Goal: Information Seeking & Learning: Learn about a topic

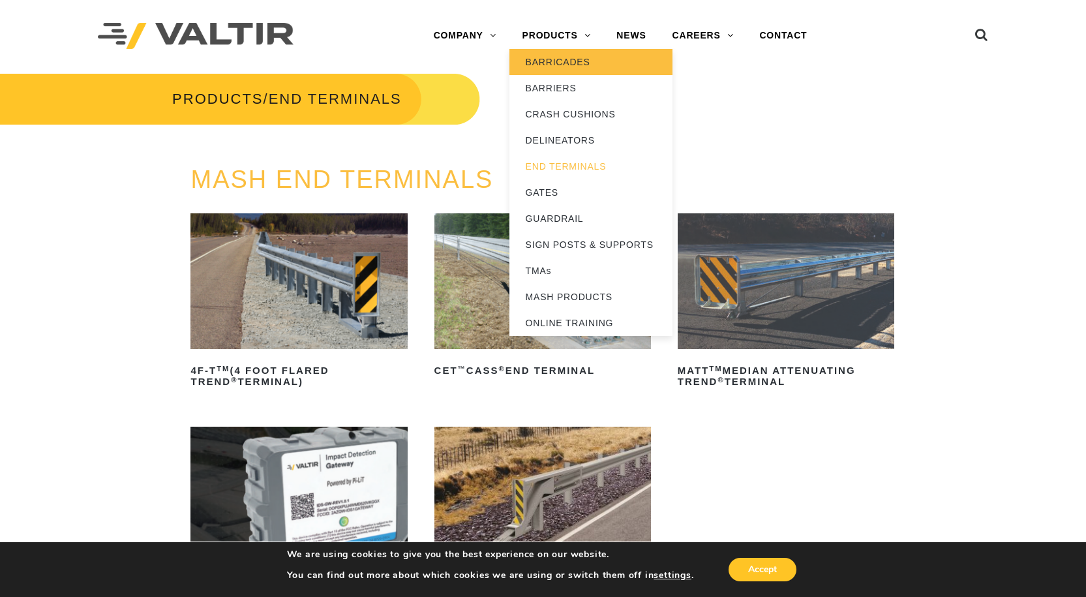
click at [557, 62] on link "BARRICADES" at bounding box center [590, 62] width 163 height 26
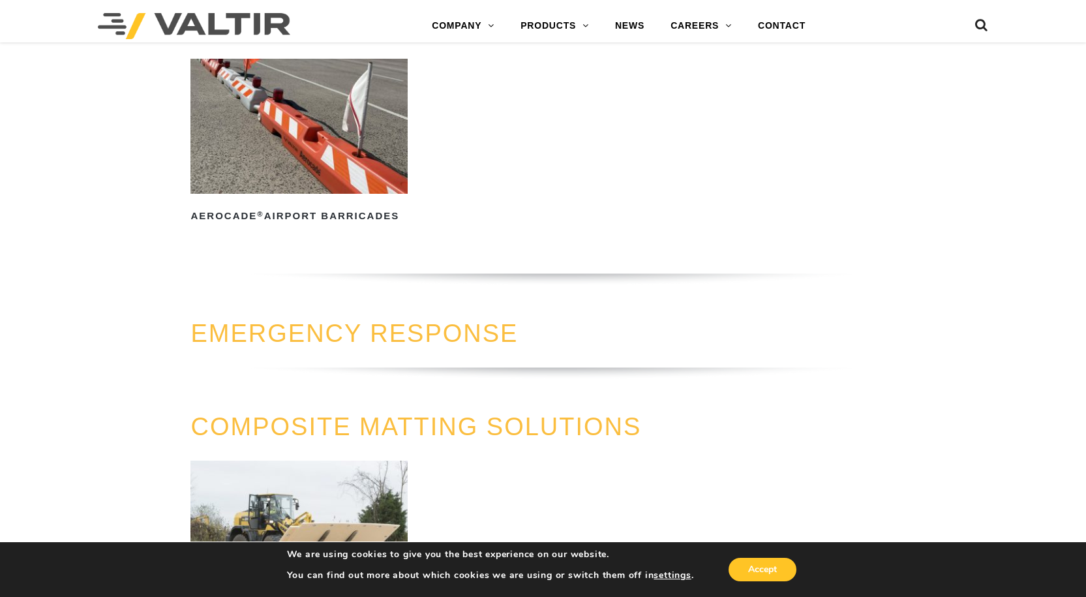
scroll to position [1167, 0]
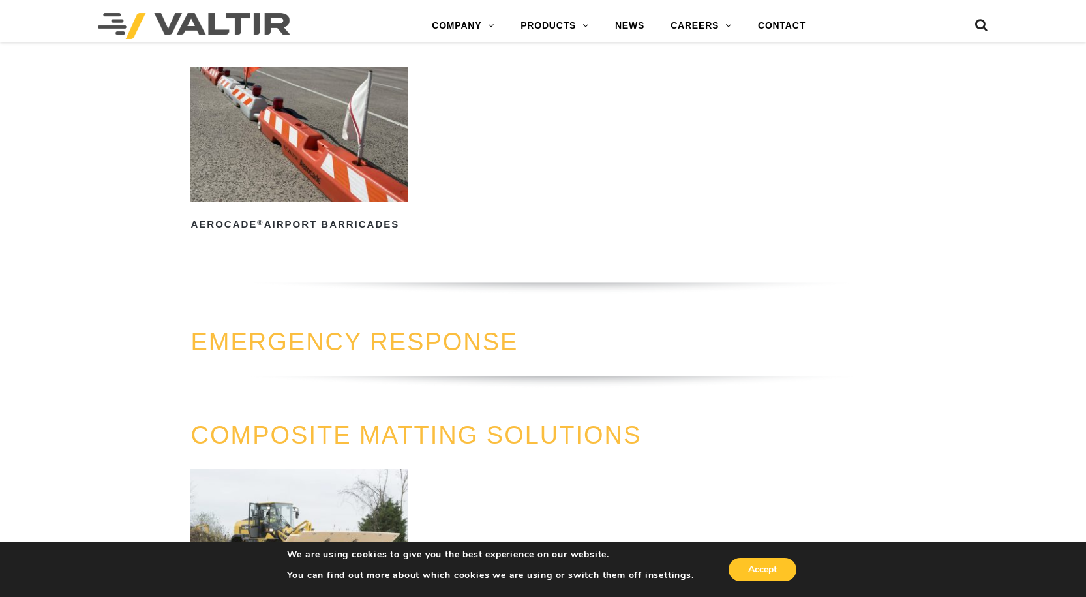
click at [479, 352] on link "EMERGENCY RESPONSE" at bounding box center [353, 341] width 327 height 27
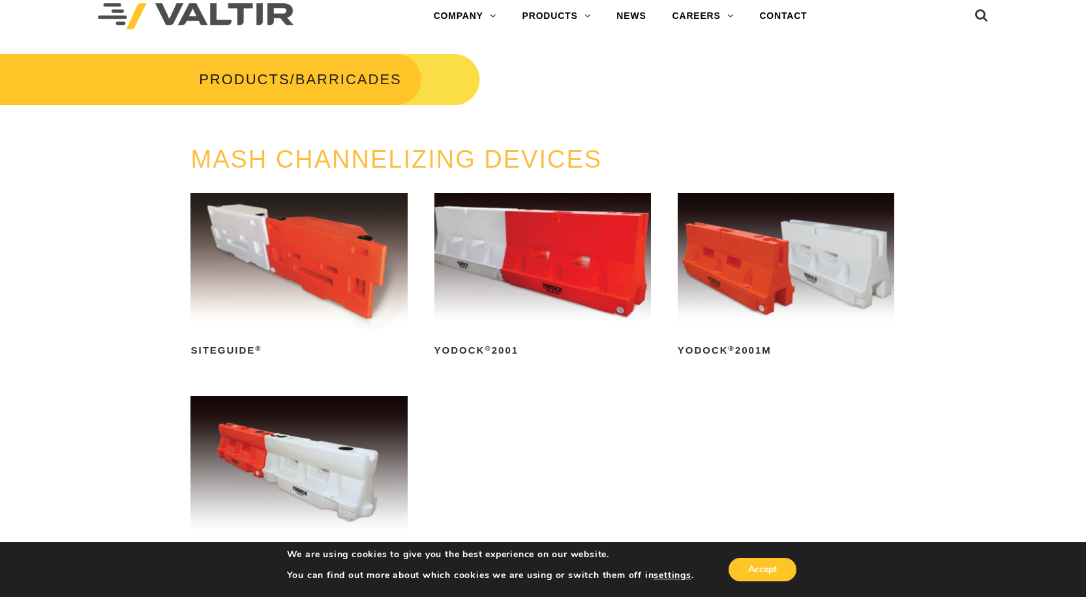
scroll to position [0, 0]
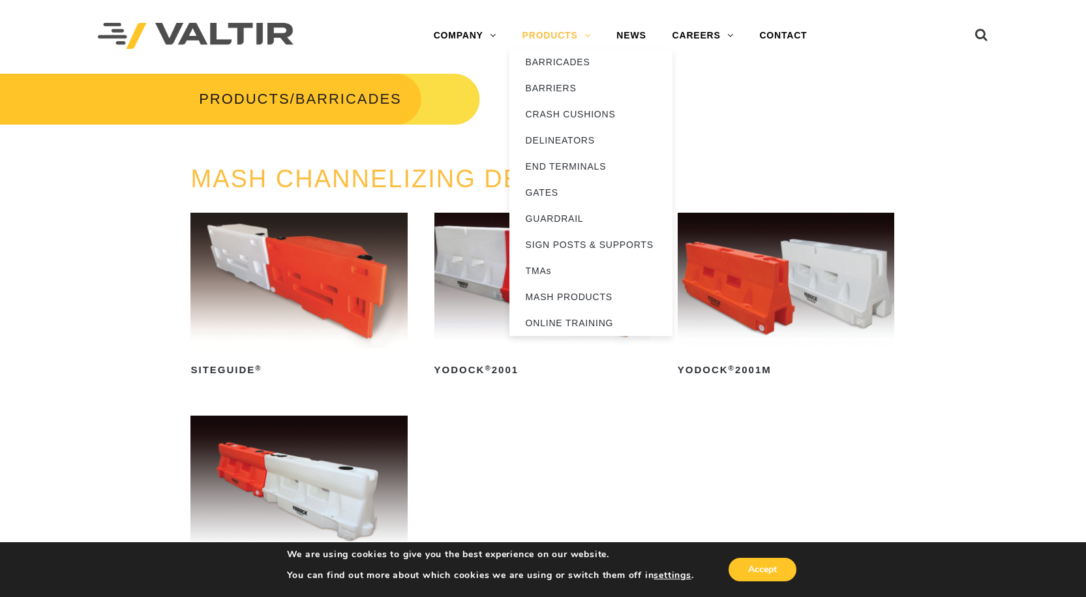
click at [545, 44] on link "PRODUCTS" at bounding box center [556, 36] width 95 height 26
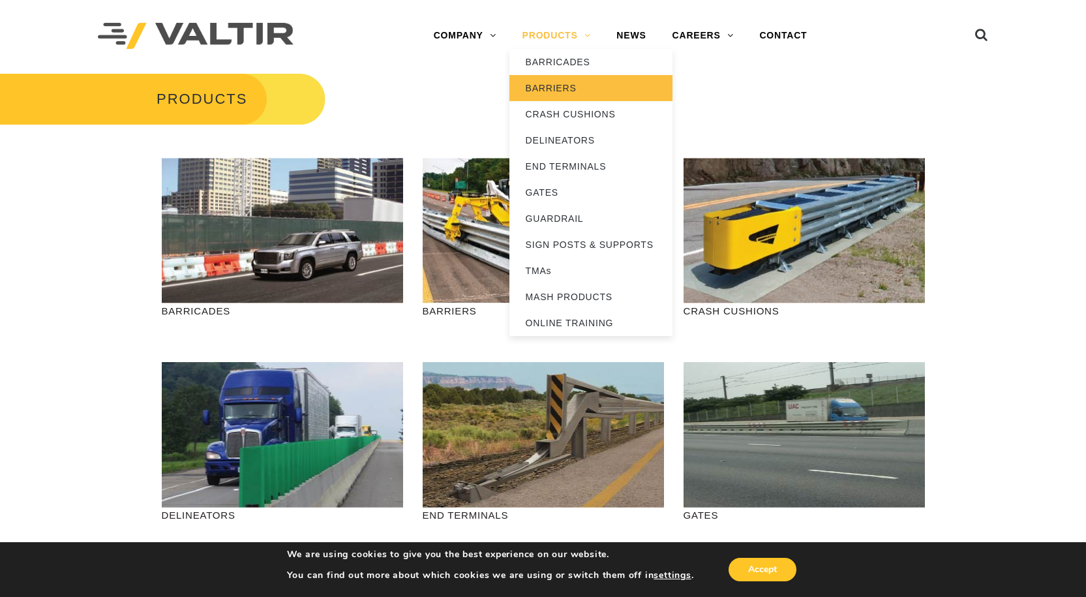
click at [564, 91] on link "BARRIERS" at bounding box center [590, 88] width 163 height 26
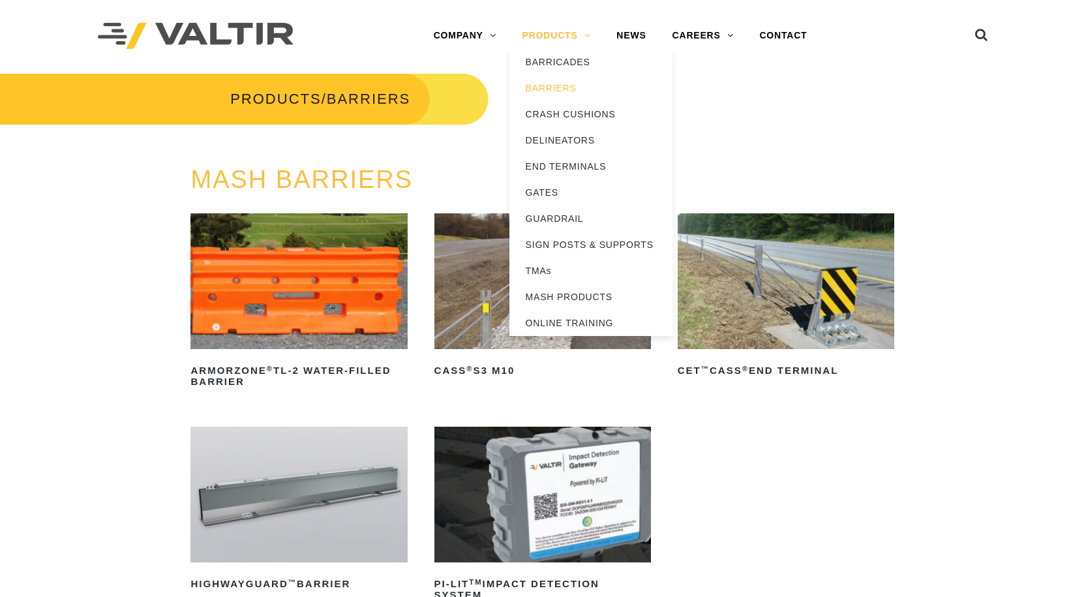
click at [562, 27] on link "PRODUCTS" at bounding box center [556, 36] width 95 height 26
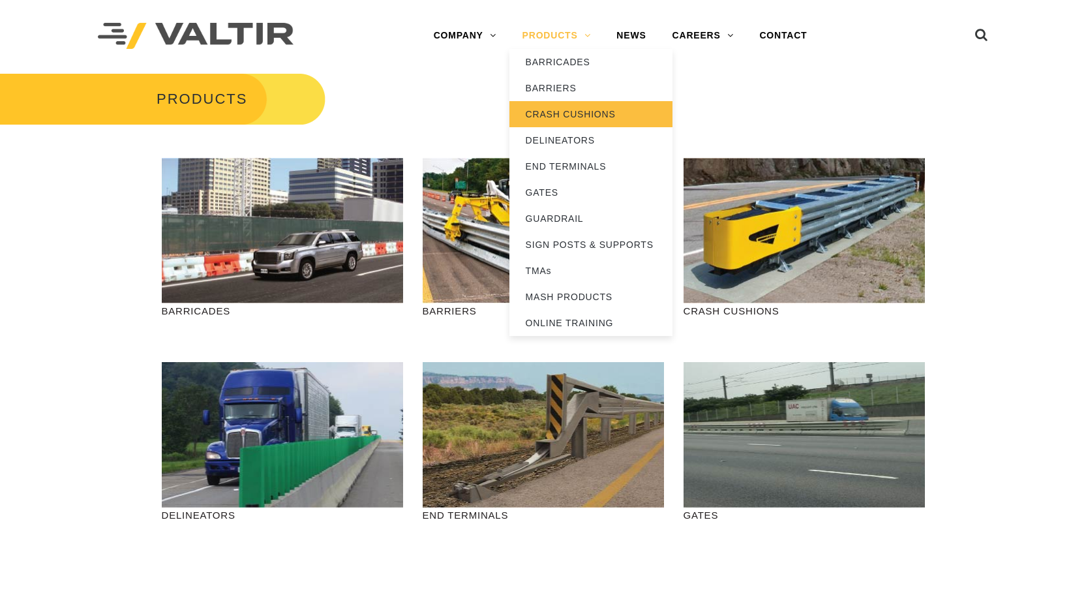
click at [590, 113] on link "CRASH CUSHIONS" at bounding box center [590, 114] width 163 height 26
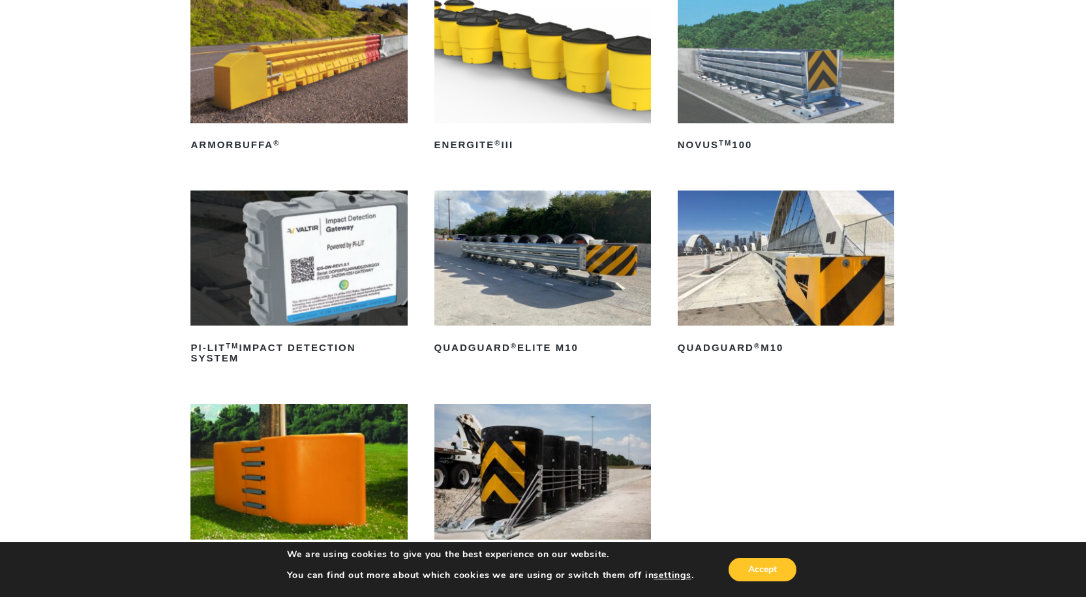
scroll to position [261, 0]
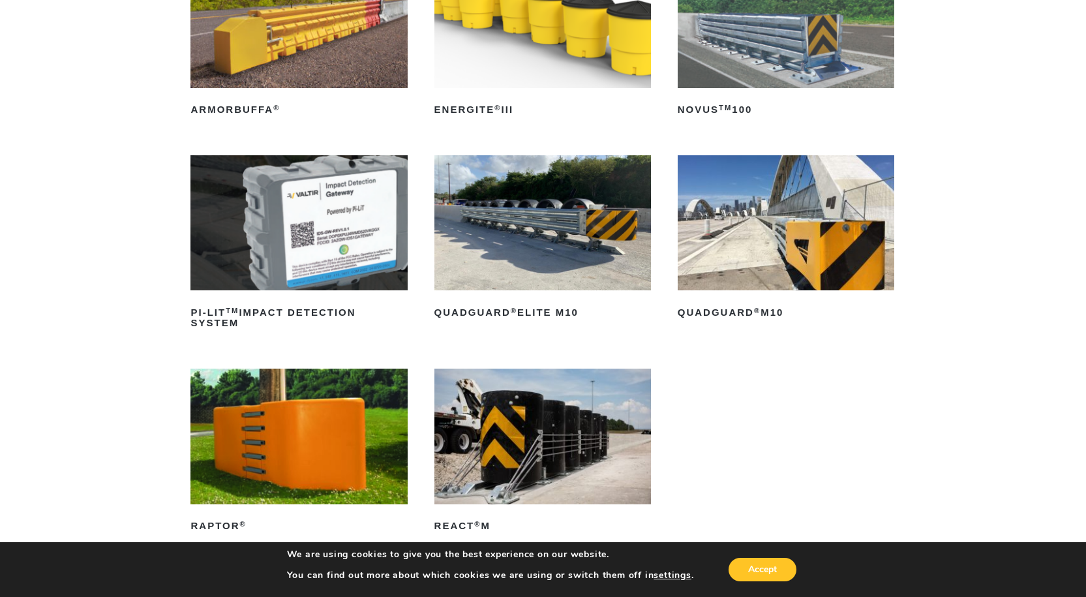
click at [764, 251] on img at bounding box center [786, 223] width 217 height 136
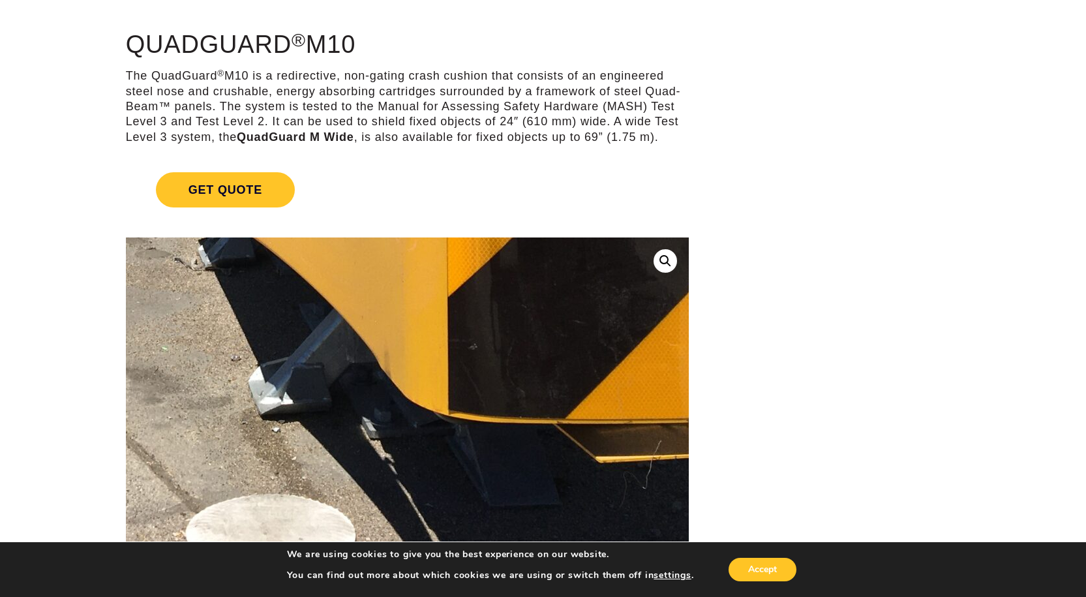
scroll to position [130, 0]
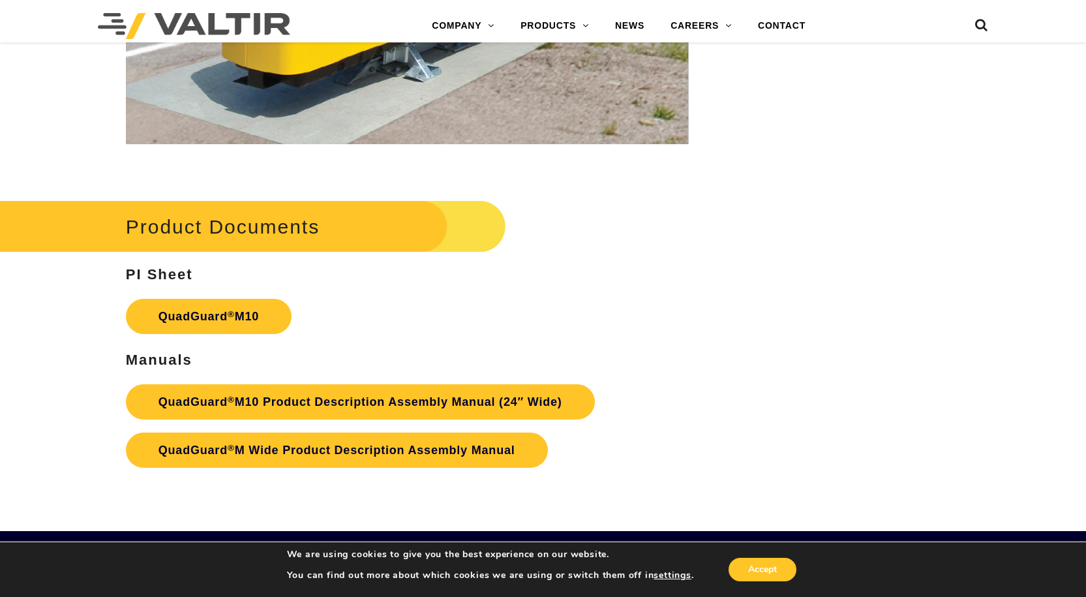
scroll to position [4304, 0]
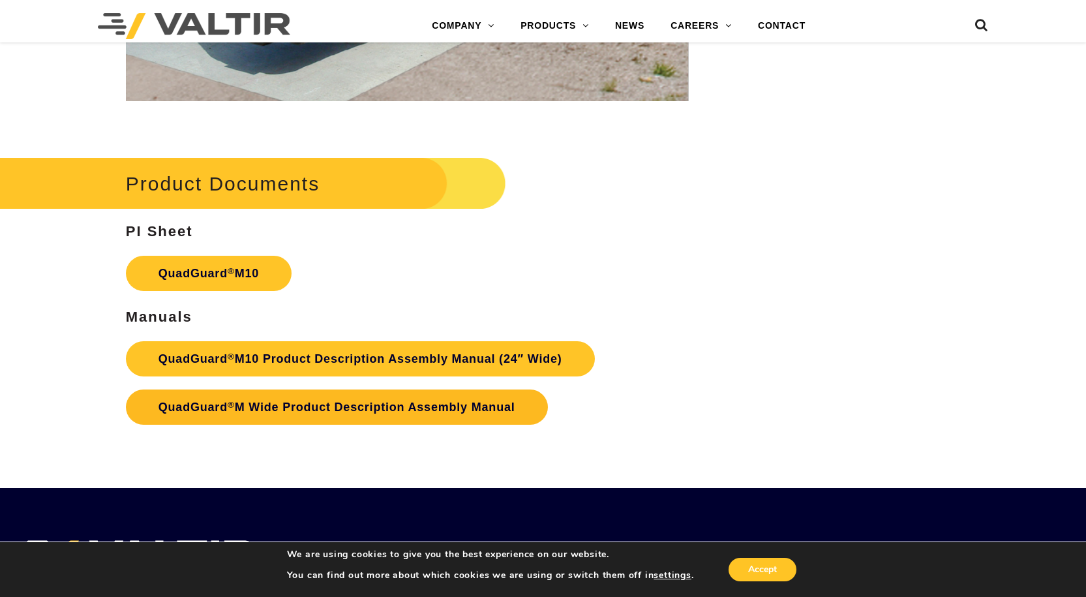
click at [336, 408] on link "QuadGuard ® M Wide Product Description Assembly Manual" at bounding box center [337, 406] width 422 height 35
click at [451, 400] on link "QuadGuard ® M Wide Product Description Assembly Manual" at bounding box center [337, 406] width 422 height 35
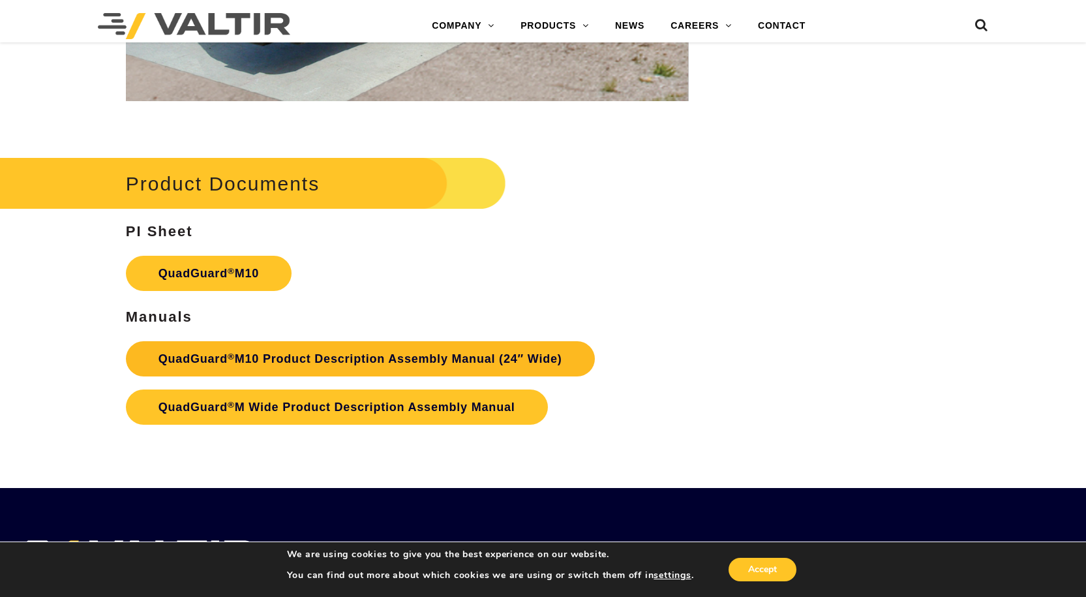
click at [413, 346] on link "QuadGuard ® M10 Product Description Assembly Manual (24″ Wide)" at bounding box center [360, 358] width 469 height 35
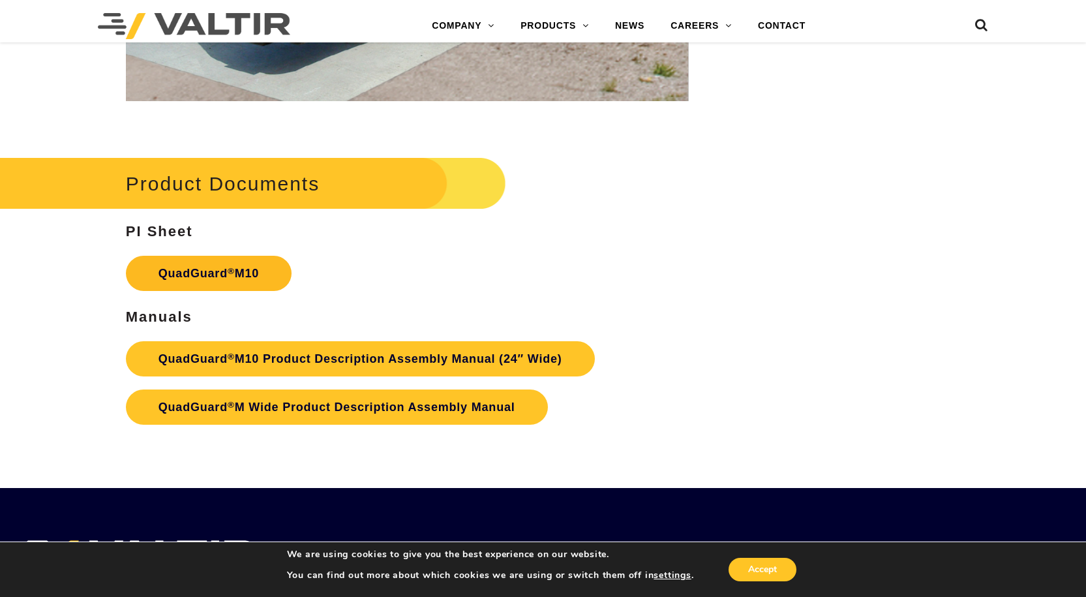
click at [228, 279] on link "QuadGuard ® M10" at bounding box center [209, 273] width 166 height 35
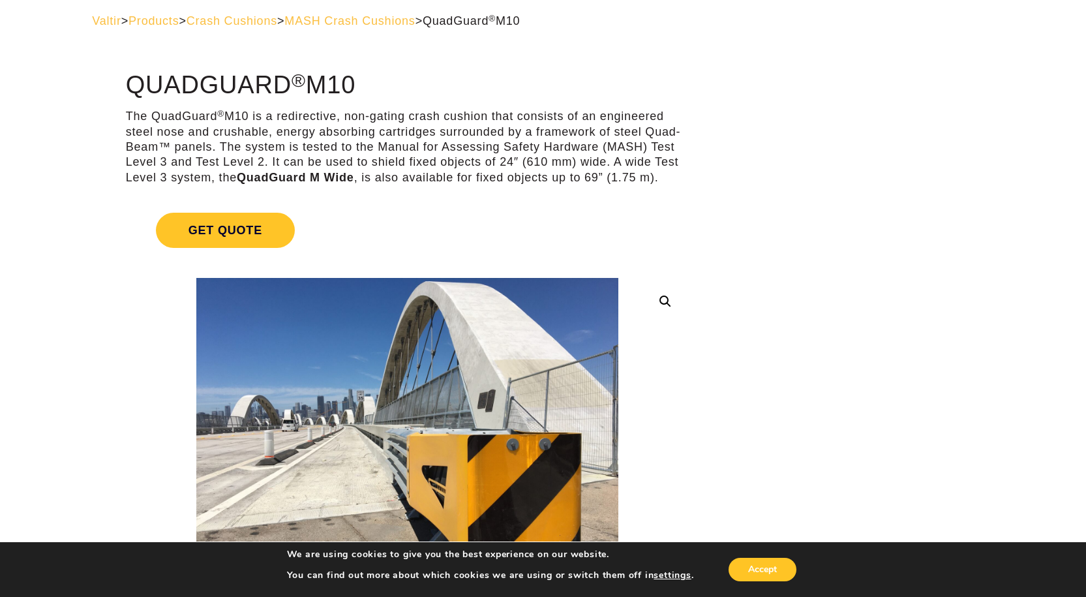
scroll to position [0, 0]
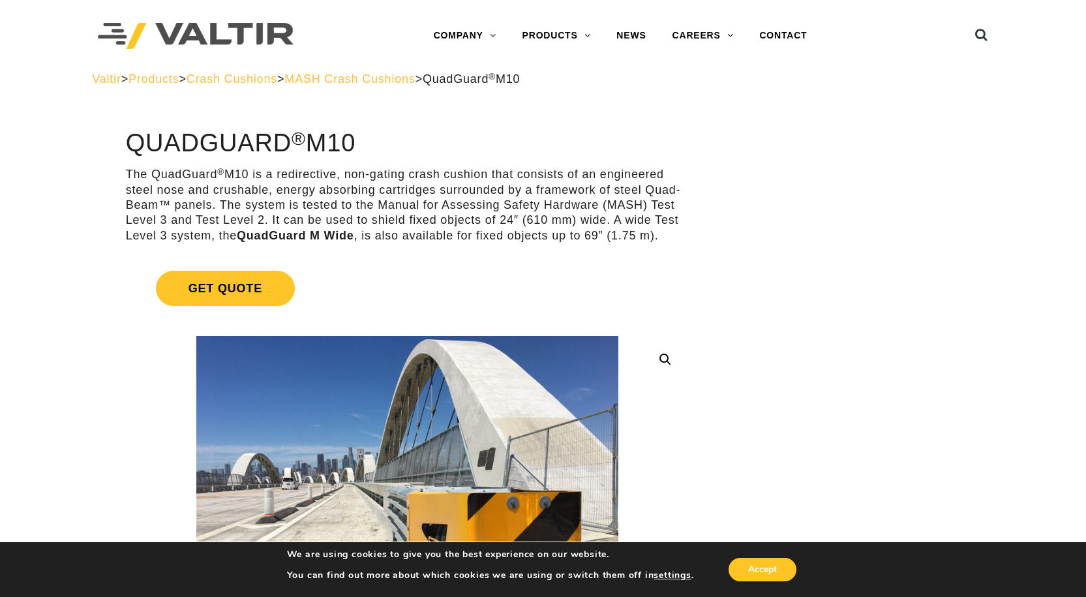
click at [396, 82] on span "MASH Crash Cushions" at bounding box center [349, 78] width 130 height 13
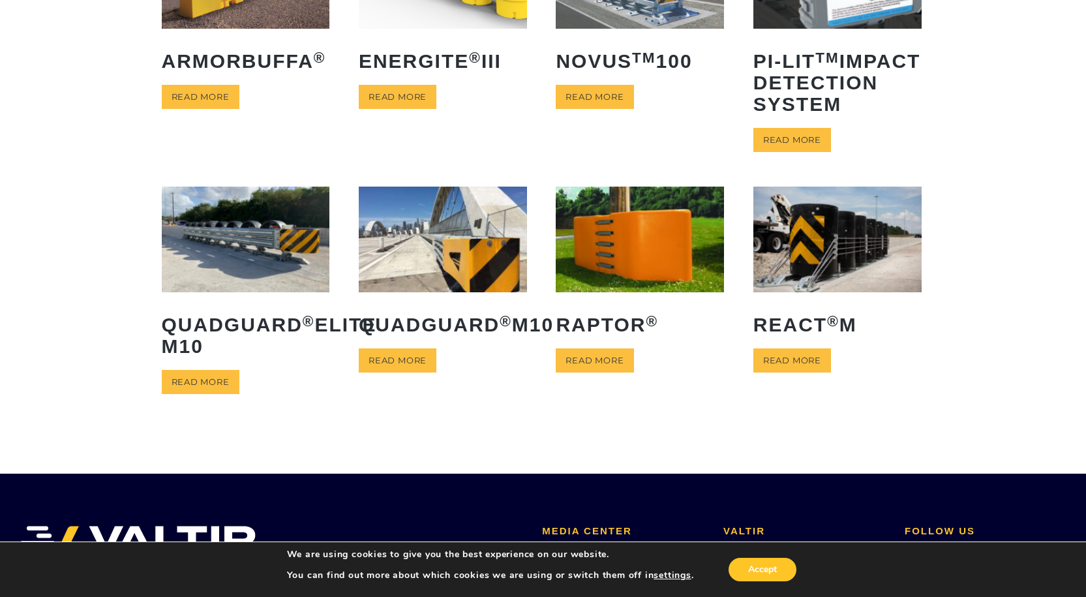
scroll to position [196, 0]
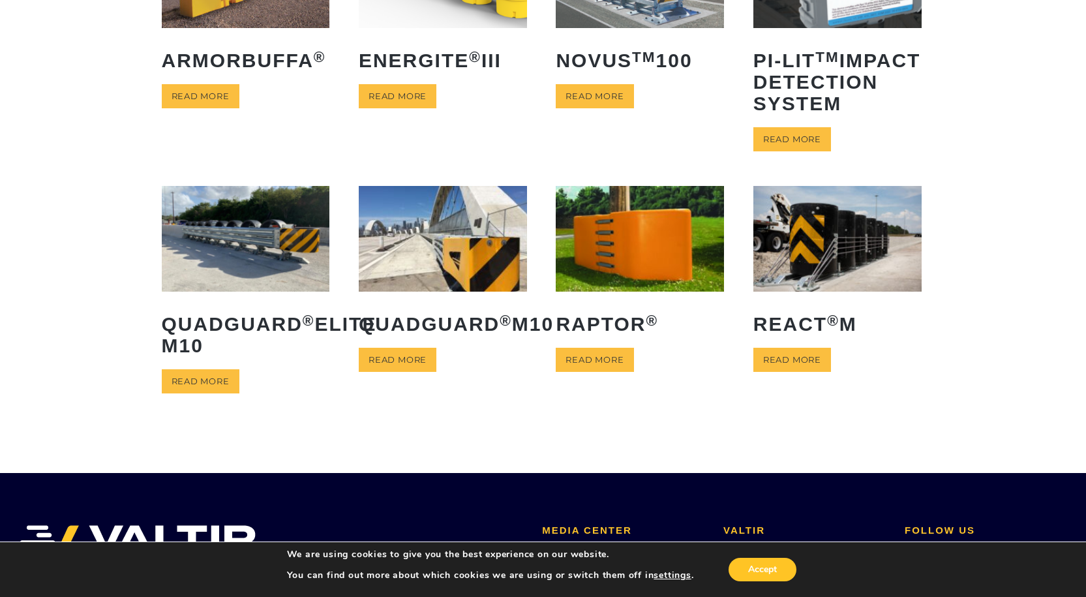
click at [242, 291] on img at bounding box center [246, 238] width 168 height 105
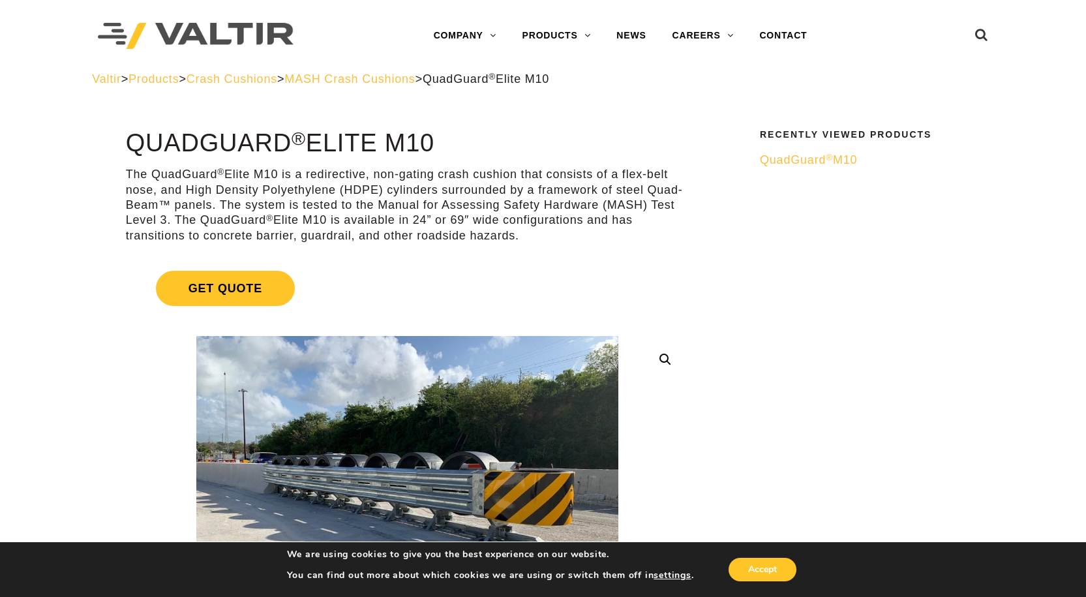
click at [149, 80] on span "Products" at bounding box center [153, 78] width 50 height 13
